Goal: Task Accomplishment & Management: Complete application form

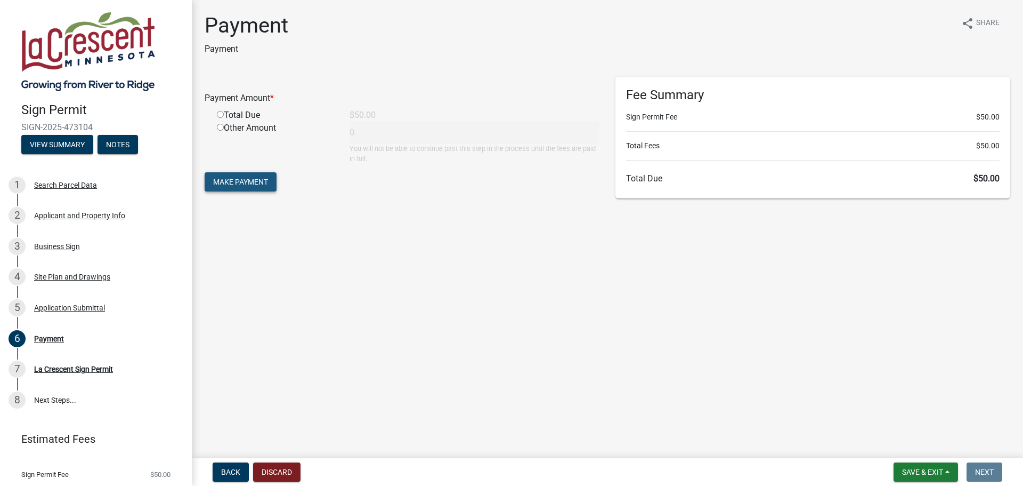
click at [239, 184] on span "Make Payment" at bounding box center [240, 182] width 55 height 9
click at [218, 130] on input "radio" at bounding box center [220, 127] width 7 height 7
radio input "true"
type input "50"
click at [242, 184] on span "Make Payment" at bounding box center [240, 182] width 55 height 9
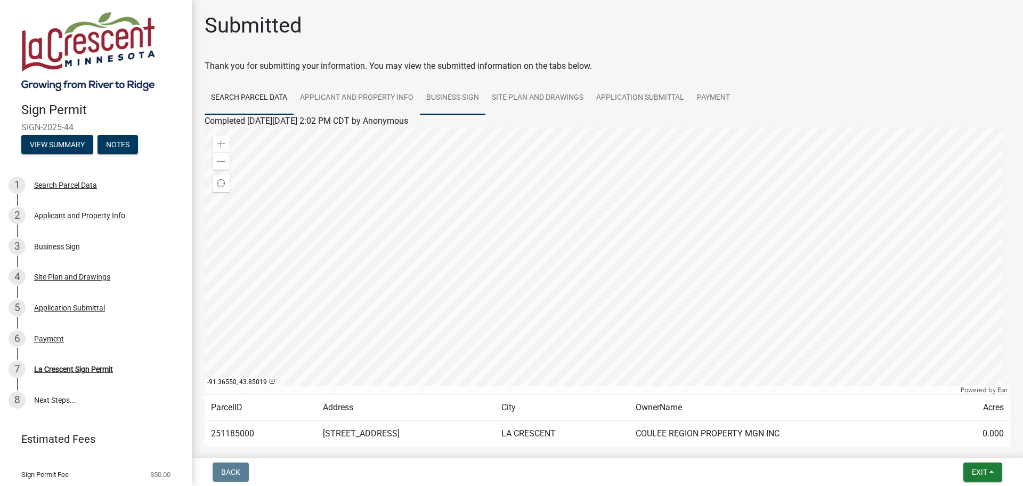
click at [469, 96] on link "Business Sign" at bounding box center [453, 98] width 66 height 34
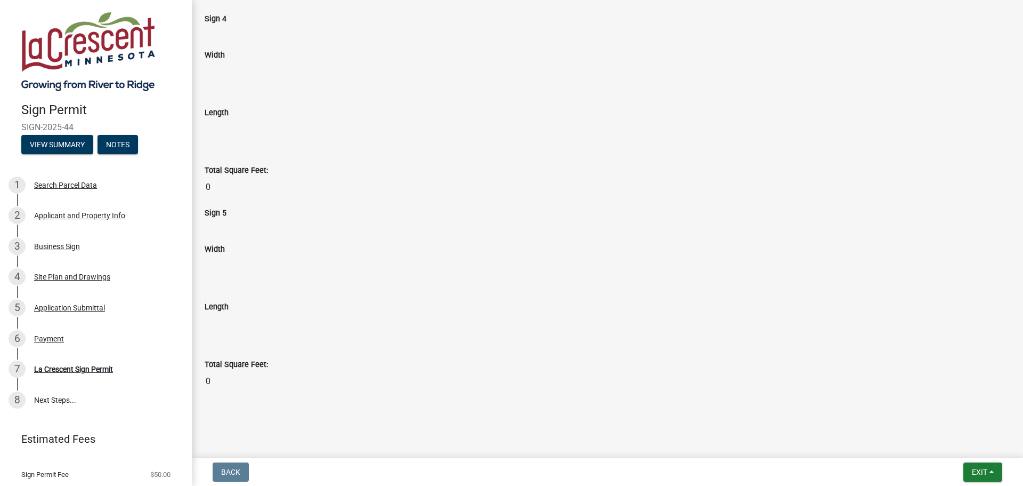
scroll to position [2027, 0]
click at [982, 477] on button "Exit" at bounding box center [983, 471] width 39 height 19
click at [963, 443] on button "Save & Exit" at bounding box center [959, 444] width 85 height 26
